Goal: Transaction & Acquisition: Book appointment/travel/reservation

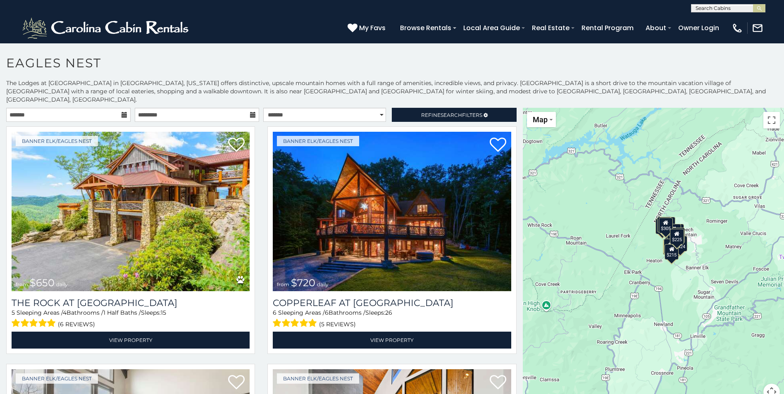
click at [122, 112] on icon at bounding box center [125, 115] width 6 height 6
click at [67, 108] on input "text" at bounding box center [68, 115] width 124 height 14
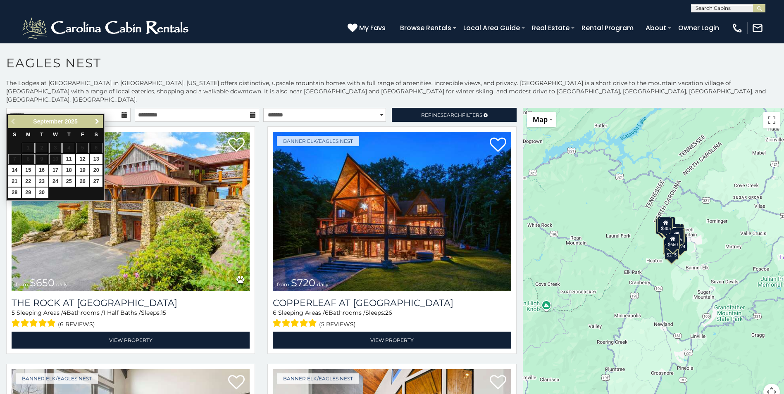
click at [98, 123] on span "Next" at bounding box center [97, 121] width 7 height 7
click at [44, 170] on link "14" at bounding box center [42, 170] width 13 height 10
type input "**********"
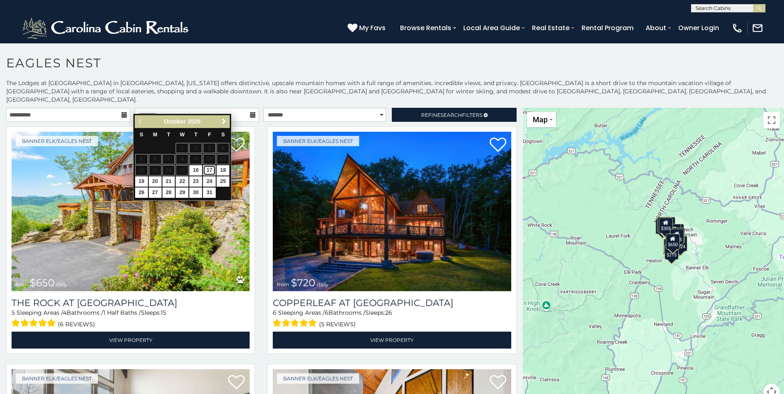
click at [210, 170] on link "17" at bounding box center [209, 170] width 13 height 10
type input "**********"
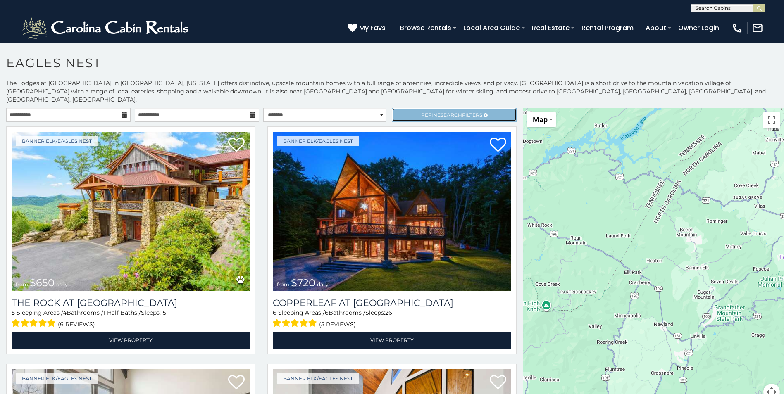
click at [421, 112] on span "Refine Search Filters" at bounding box center [451, 115] width 61 height 6
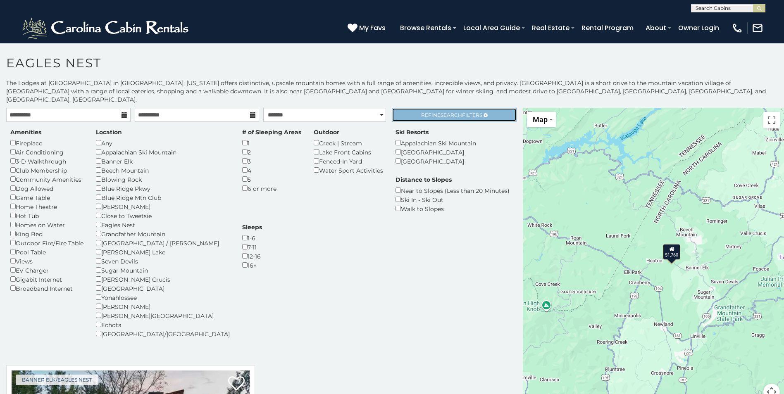
click at [447, 112] on span "Search" at bounding box center [451, 115] width 21 height 6
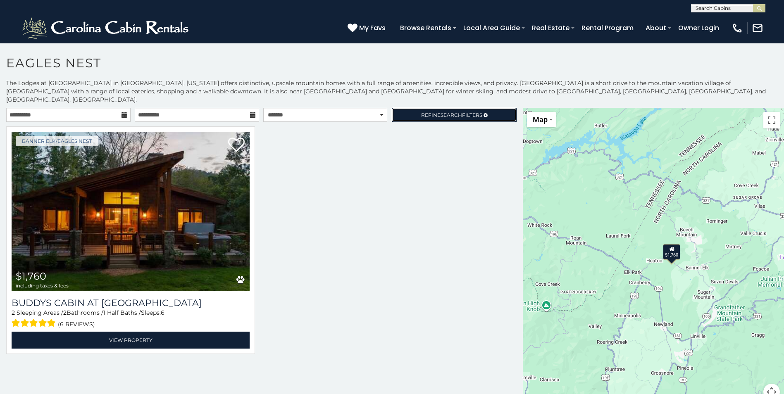
scroll to position [3, 0]
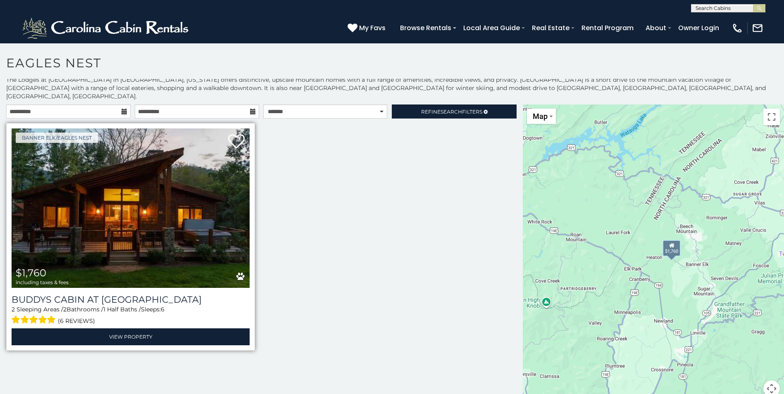
click at [124, 212] on img at bounding box center [131, 209] width 238 height 160
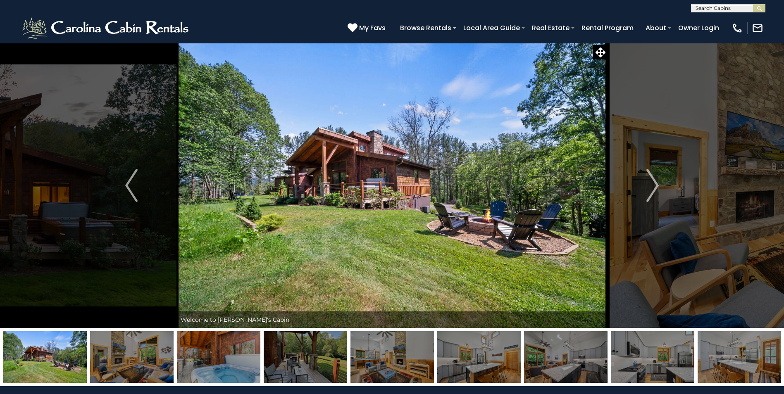
click at [648, 182] on img "Next" at bounding box center [652, 185] width 12 height 33
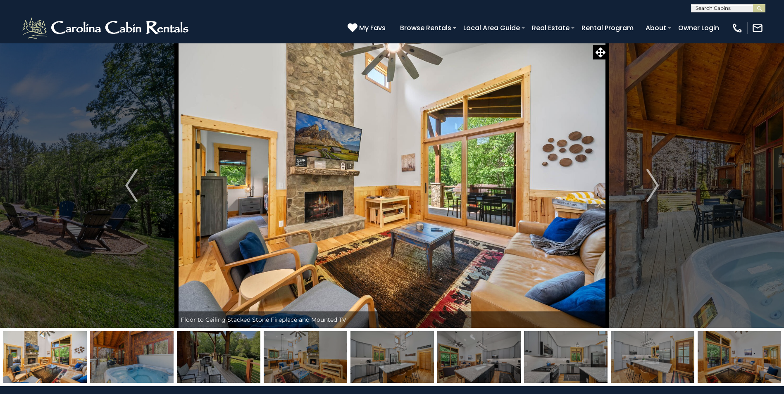
click at [648, 182] on img "Next" at bounding box center [652, 185] width 12 height 33
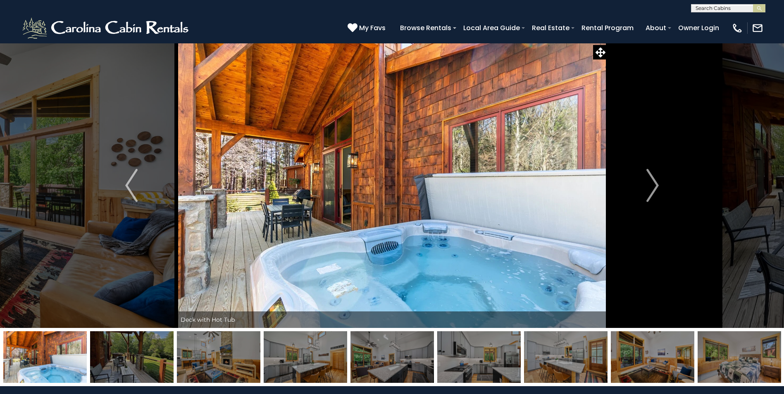
click at [648, 182] on img "Next" at bounding box center [652, 185] width 12 height 33
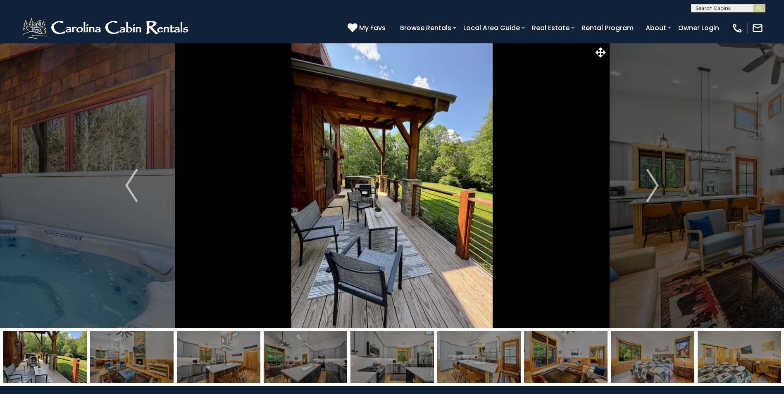
click at [648, 182] on img "Next" at bounding box center [652, 185] width 12 height 33
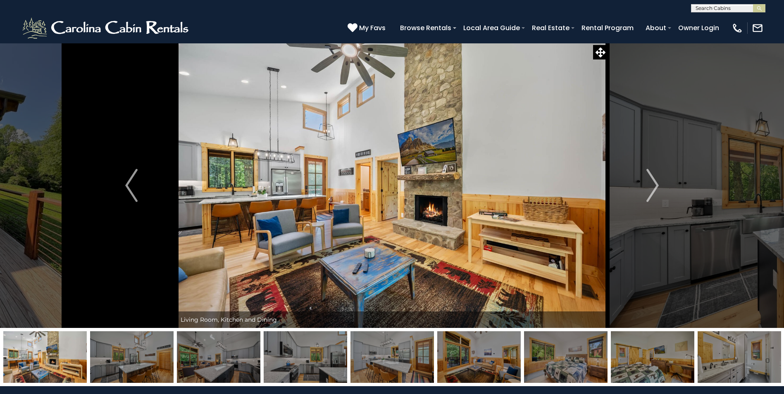
click at [648, 182] on img "Next" at bounding box center [652, 185] width 12 height 33
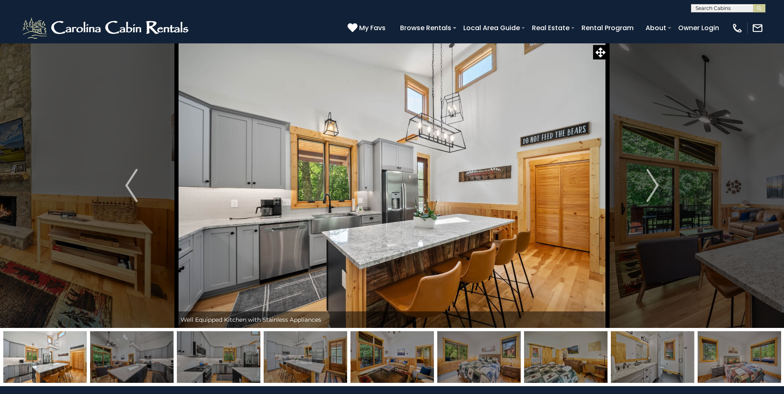
click at [648, 182] on img "Next" at bounding box center [652, 185] width 12 height 33
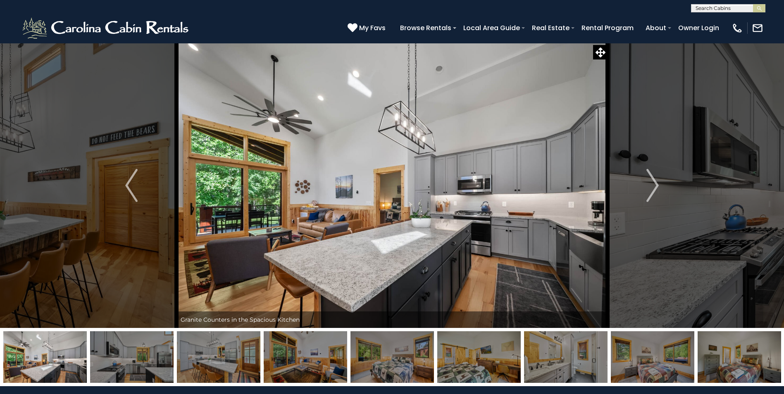
click at [648, 182] on img "Next" at bounding box center [652, 185] width 12 height 33
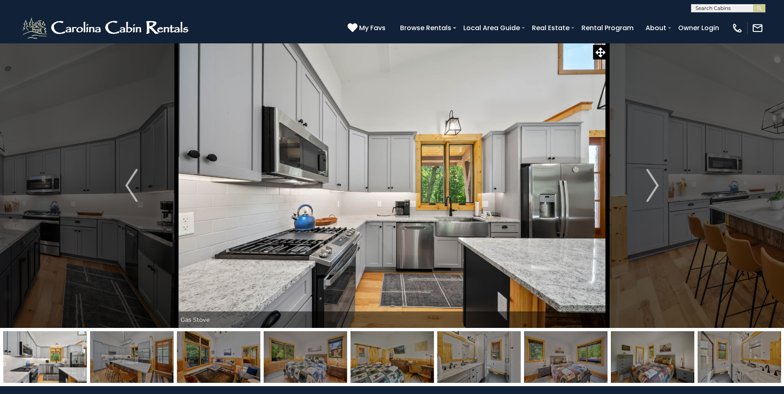
click at [648, 182] on img "Next" at bounding box center [652, 185] width 12 height 33
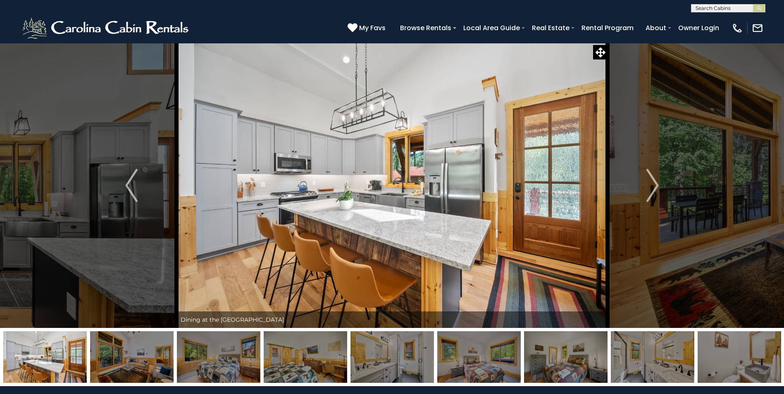
click at [648, 182] on img "Next" at bounding box center [652, 185] width 12 height 33
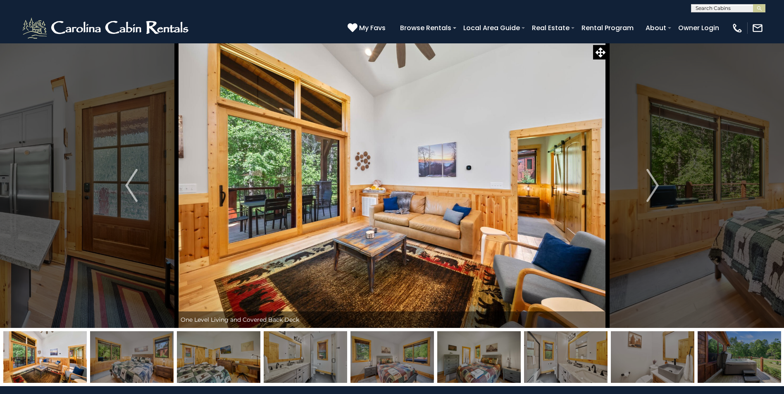
click at [648, 182] on img "Next" at bounding box center [652, 185] width 12 height 33
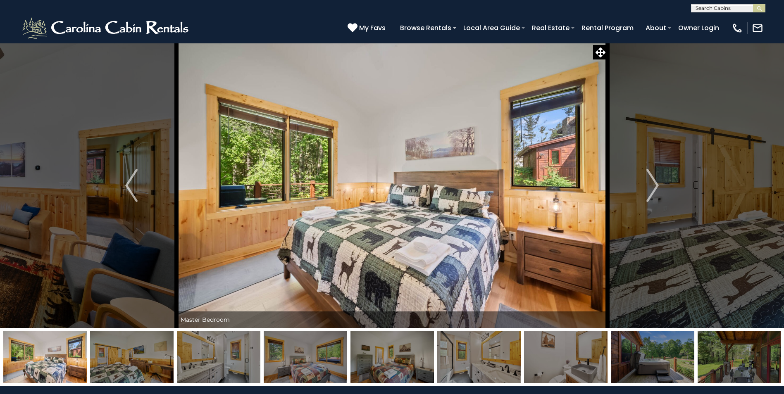
click at [648, 182] on img "Next" at bounding box center [652, 185] width 12 height 33
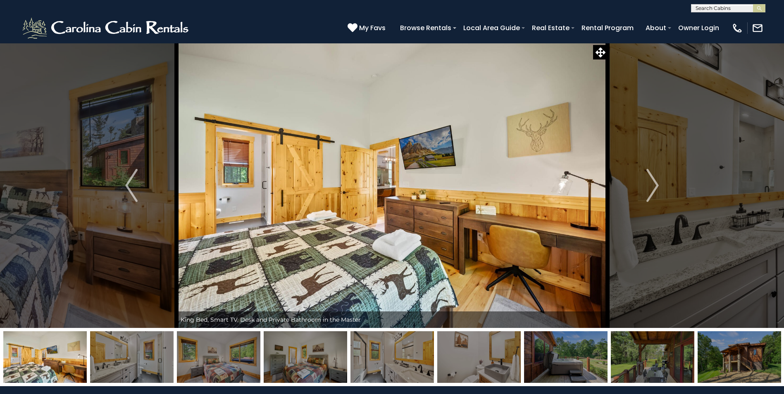
click at [648, 182] on img "Next" at bounding box center [652, 185] width 12 height 33
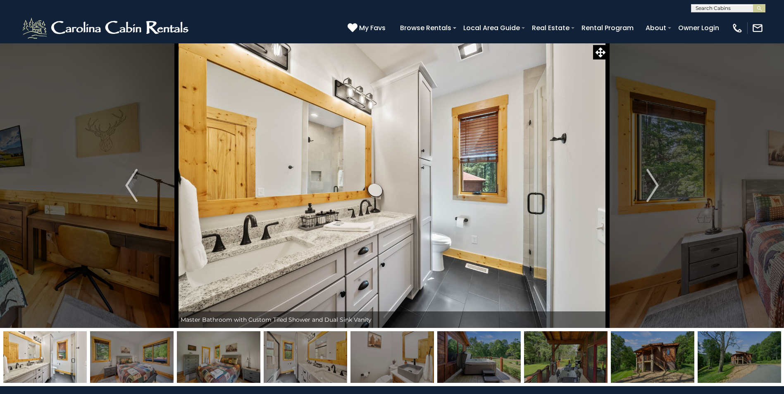
click at [648, 182] on img "Next" at bounding box center [652, 185] width 12 height 33
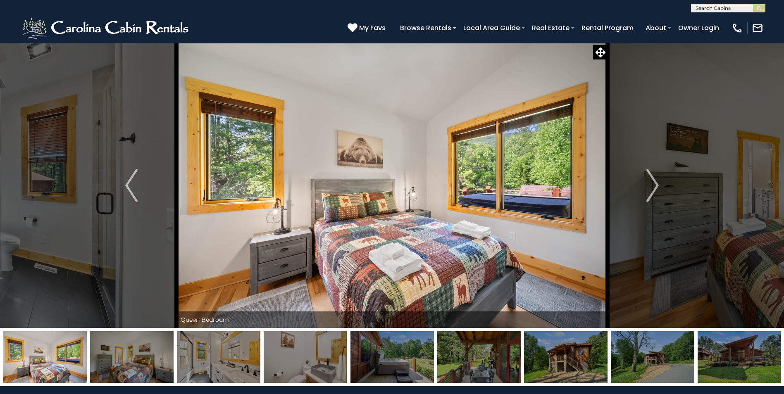
click at [648, 182] on img "Next" at bounding box center [652, 185] width 12 height 33
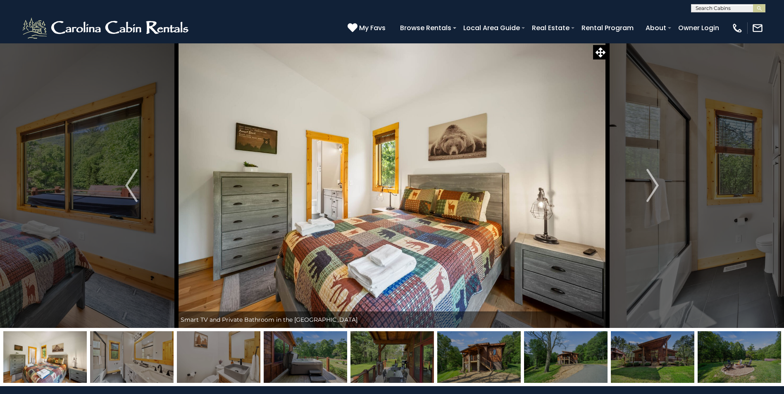
click at [648, 182] on img "Next" at bounding box center [652, 185] width 12 height 33
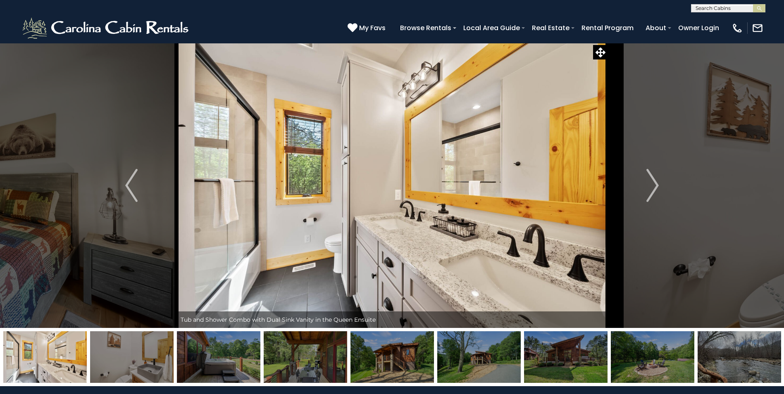
click at [648, 182] on img "Next" at bounding box center [652, 185] width 12 height 33
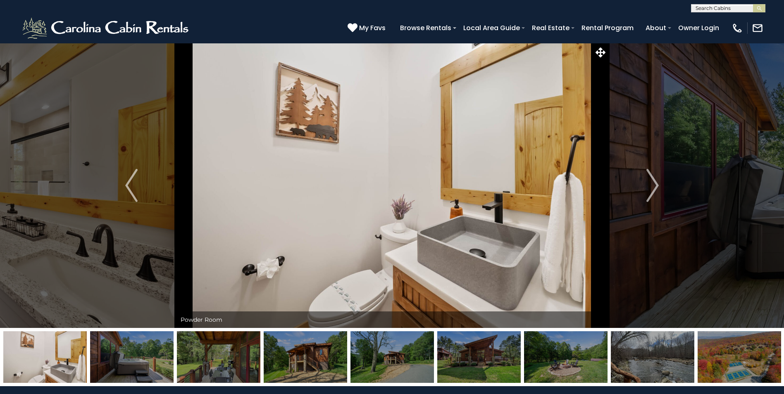
click at [648, 182] on img "Next" at bounding box center [652, 185] width 12 height 33
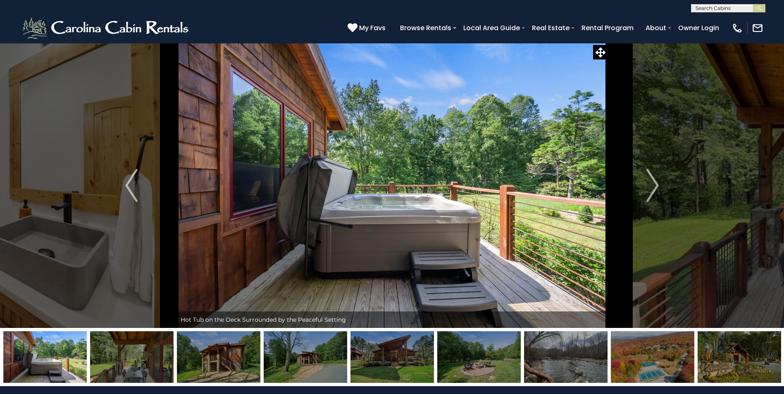
click at [648, 182] on img "Next" at bounding box center [652, 185] width 12 height 33
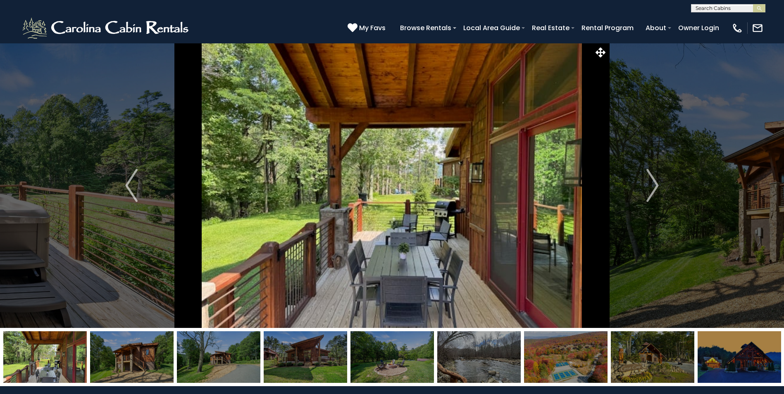
click at [648, 182] on img "Next" at bounding box center [652, 185] width 12 height 33
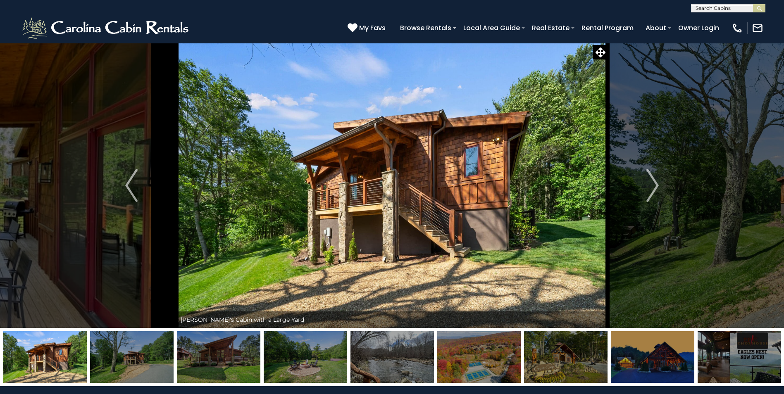
click at [648, 182] on img "Next" at bounding box center [652, 185] width 12 height 33
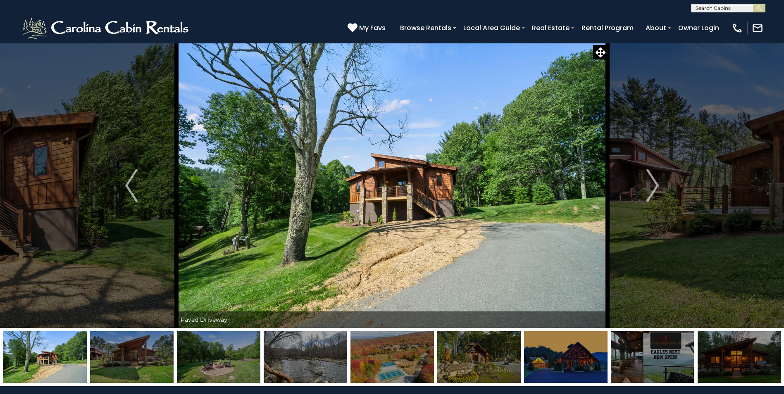
click at [648, 182] on img "Next" at bounding box center [652, 185] width 12 height 33
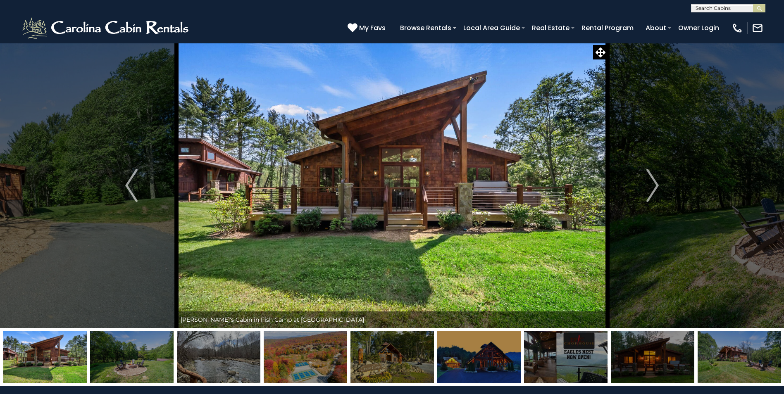
click at [648, 182] on img "Next" at bounding box center [652, 185] width 12 height 33
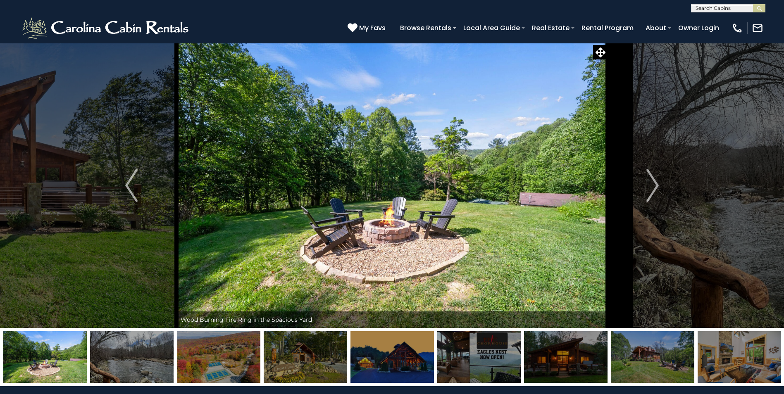
click at [648, 182] on img "Next" at bounding box center [652, 185] width 12 height 33
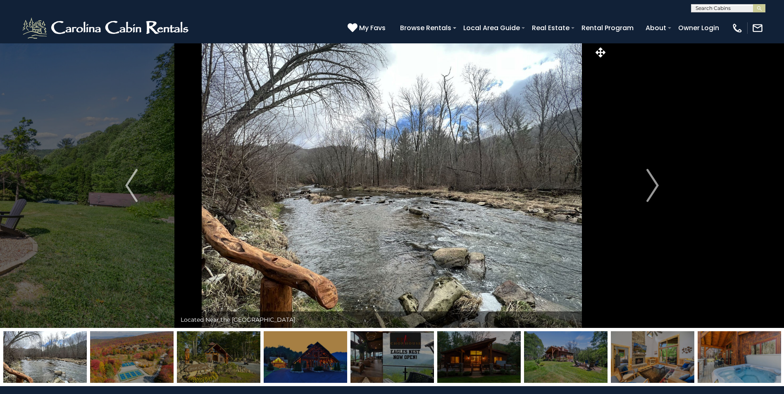
click at [648, 182] on img "Next" at bounding box center [652, 185] width 12 height 33
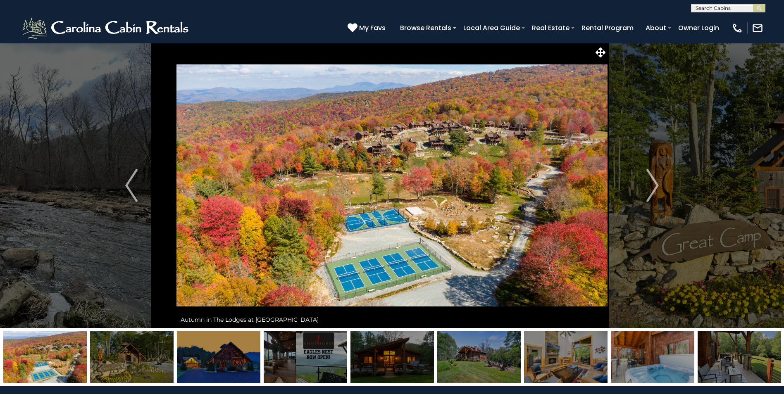
click at [648, 182] on img "Next" at bounding box center [652, 185] width 12 height 33
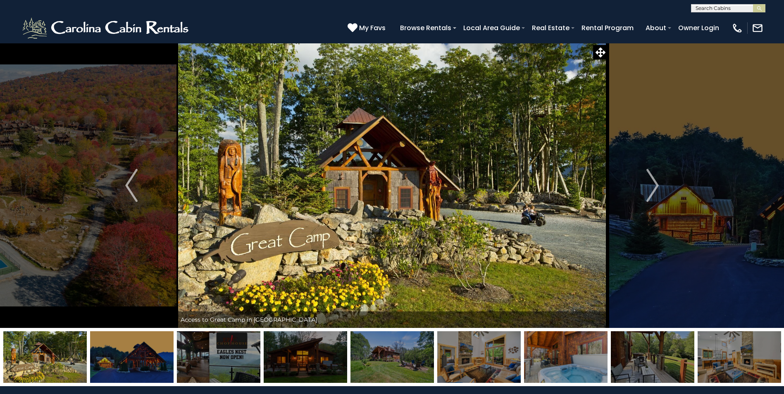
click at [648, 182] on img "Next" at bounding box center [652, 185] width 12 height 33
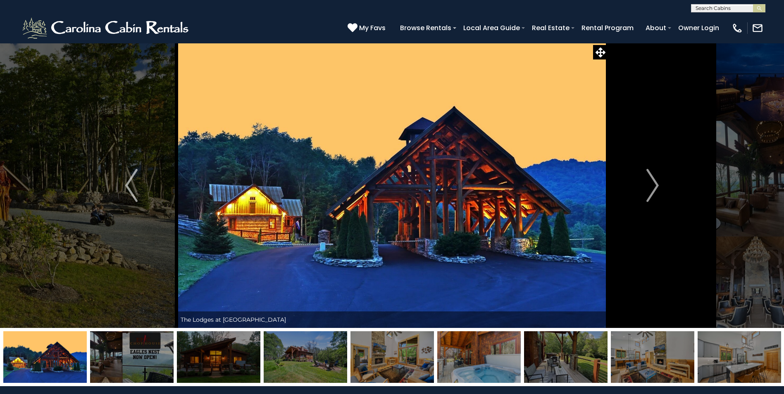
click at [648, 182] on img "Next" at bounding box center [652, 185] width 12 height 33
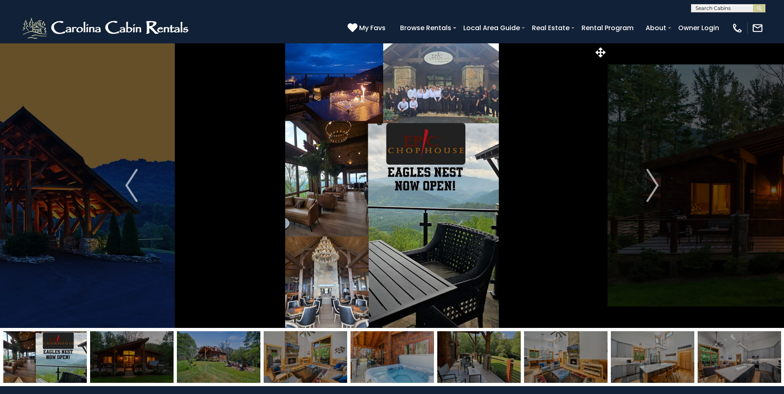
click at [648, 182] on img "Next" at bounding box center [652, 185] width 12 height 33
